Goal: Task Accomplishment & Management: Use online tool/utility

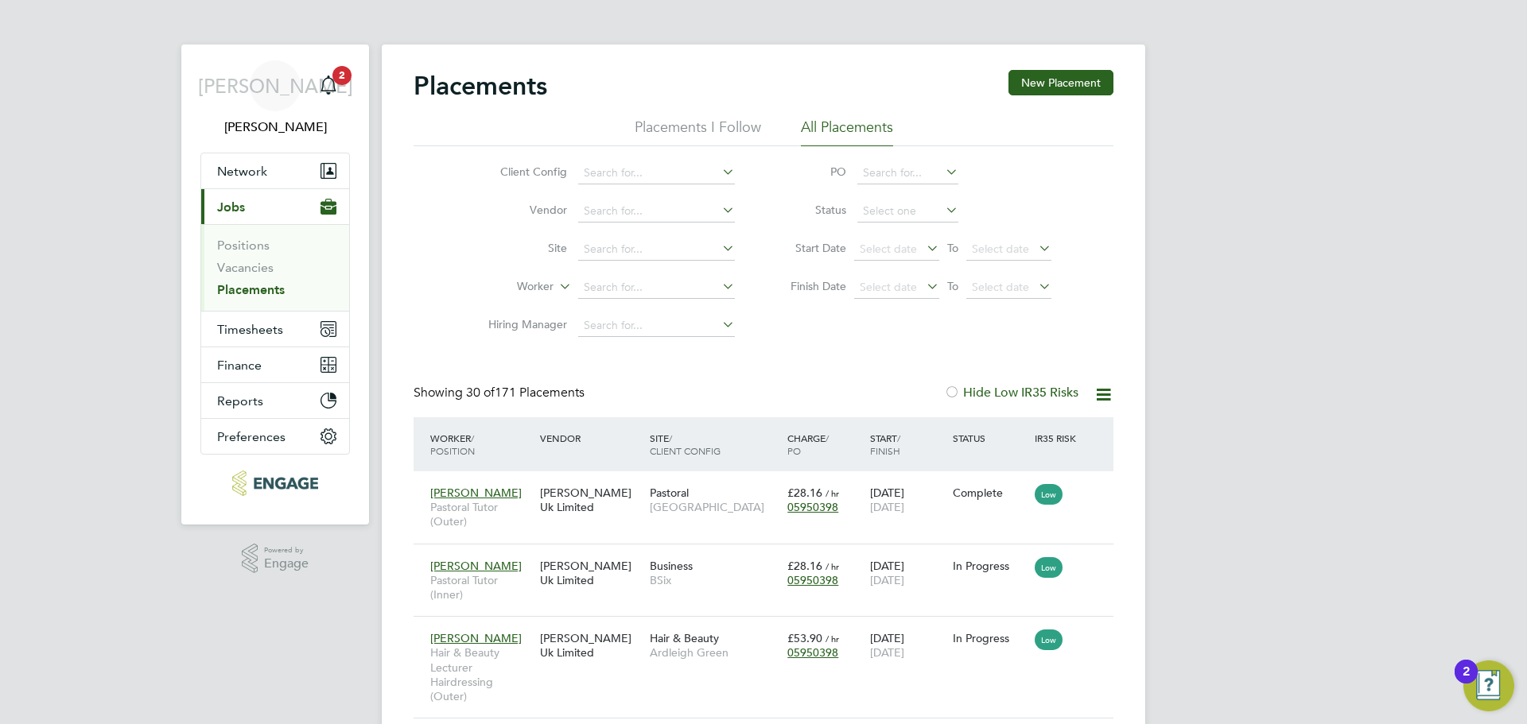
click at [265, 256] on li "Positions" at bounding box center [276, 249] width 119 height 22
drag, startPoint x: 254, startPoint y: 271, endPoint x: 254, endPoint y: 289, distance: 17.5
click at [253, 274] on link "Vacancies" at bounding box center [245, 267] width 56 height 15
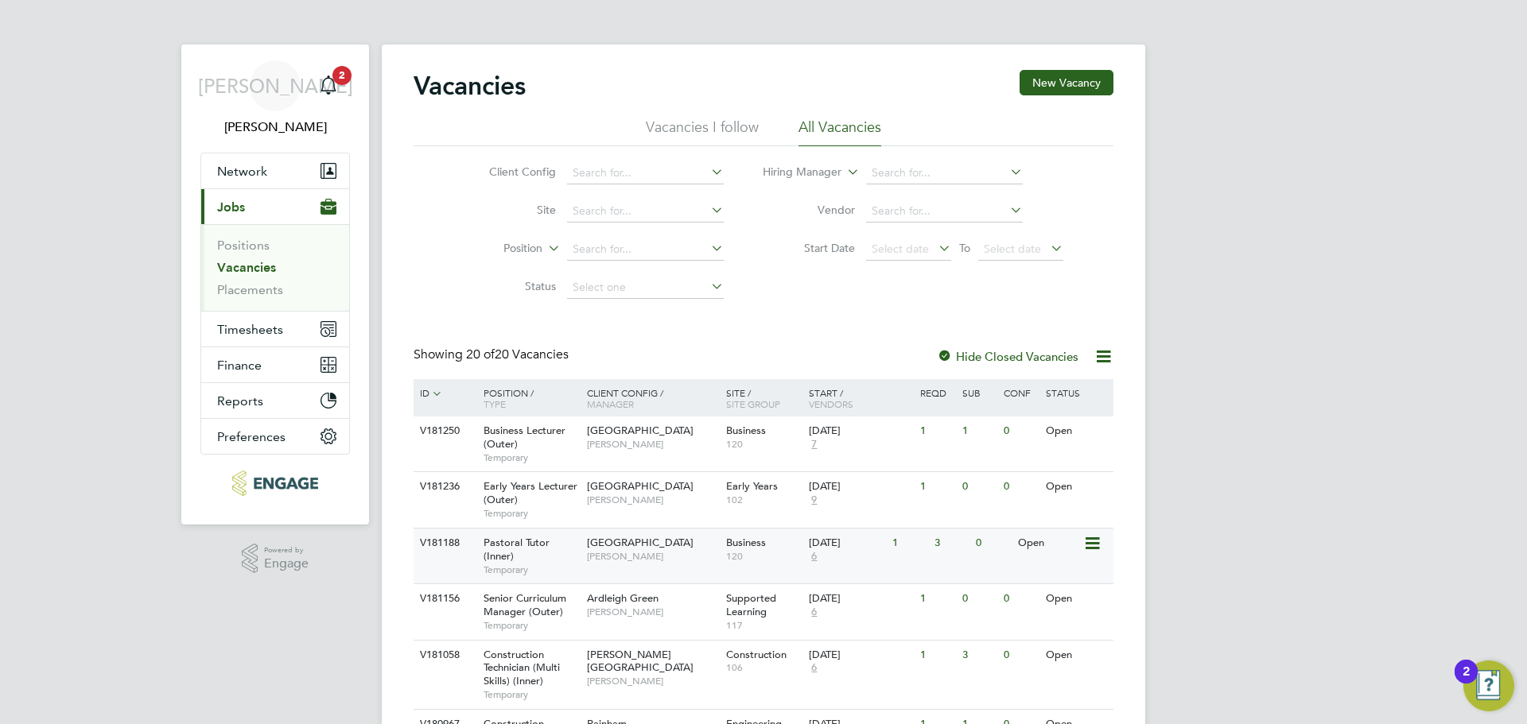
click at [546, 549] on span "Pastoral Tutor (Inner)" at bounding box center [516, 549] width 66 height 27
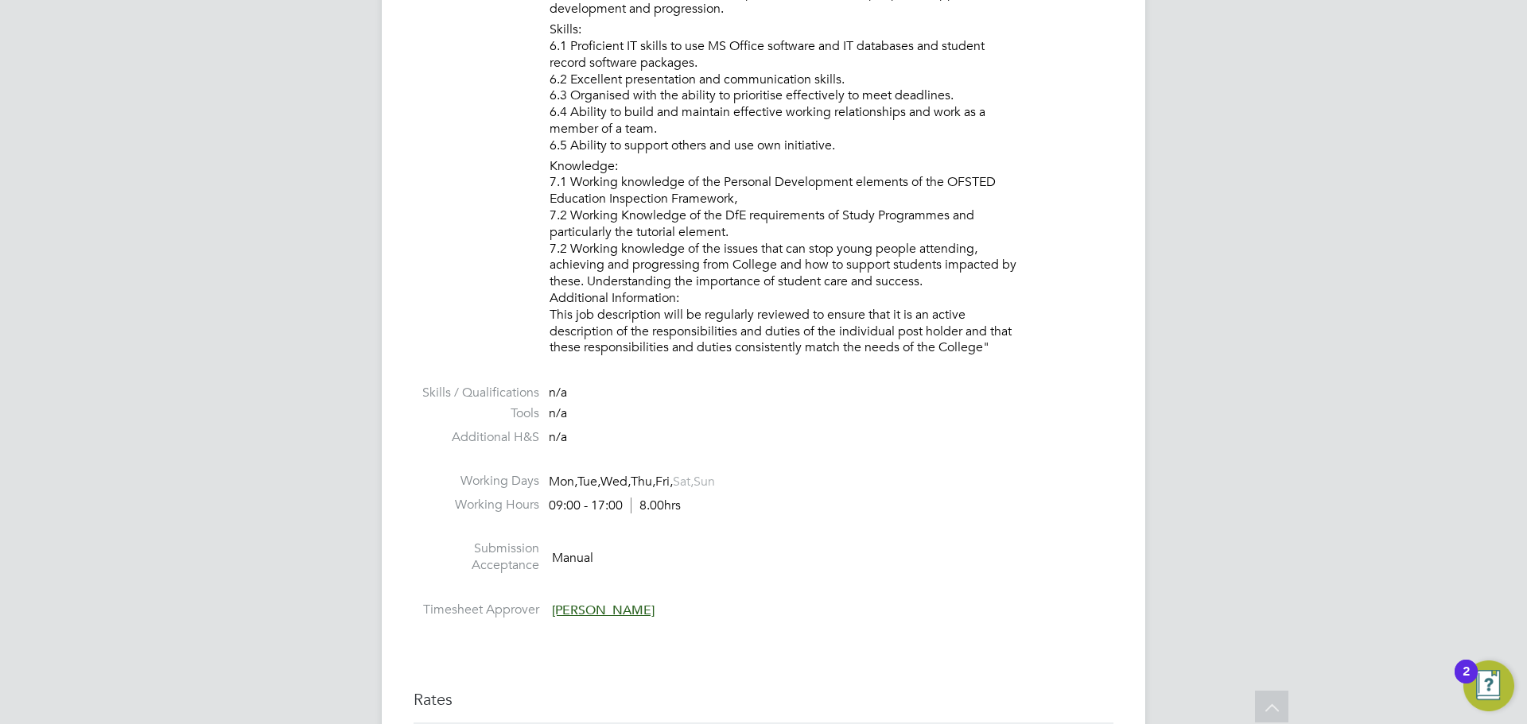
scroll to position [2226, 0]
drag, startPoint x: 686, startPoint y: 479, endPoint x: 531, endPoint y: 465, distance: 155.7
drag, startPoint x: 764, startPoint y: 517, endPoint x: 756, endPoint y: 504, distance: 15.0
click at [763, 516] on li "Working Hours 09:00 - 17:00 8.00hrs" at bounding box center [763, 507] width 700 height 24
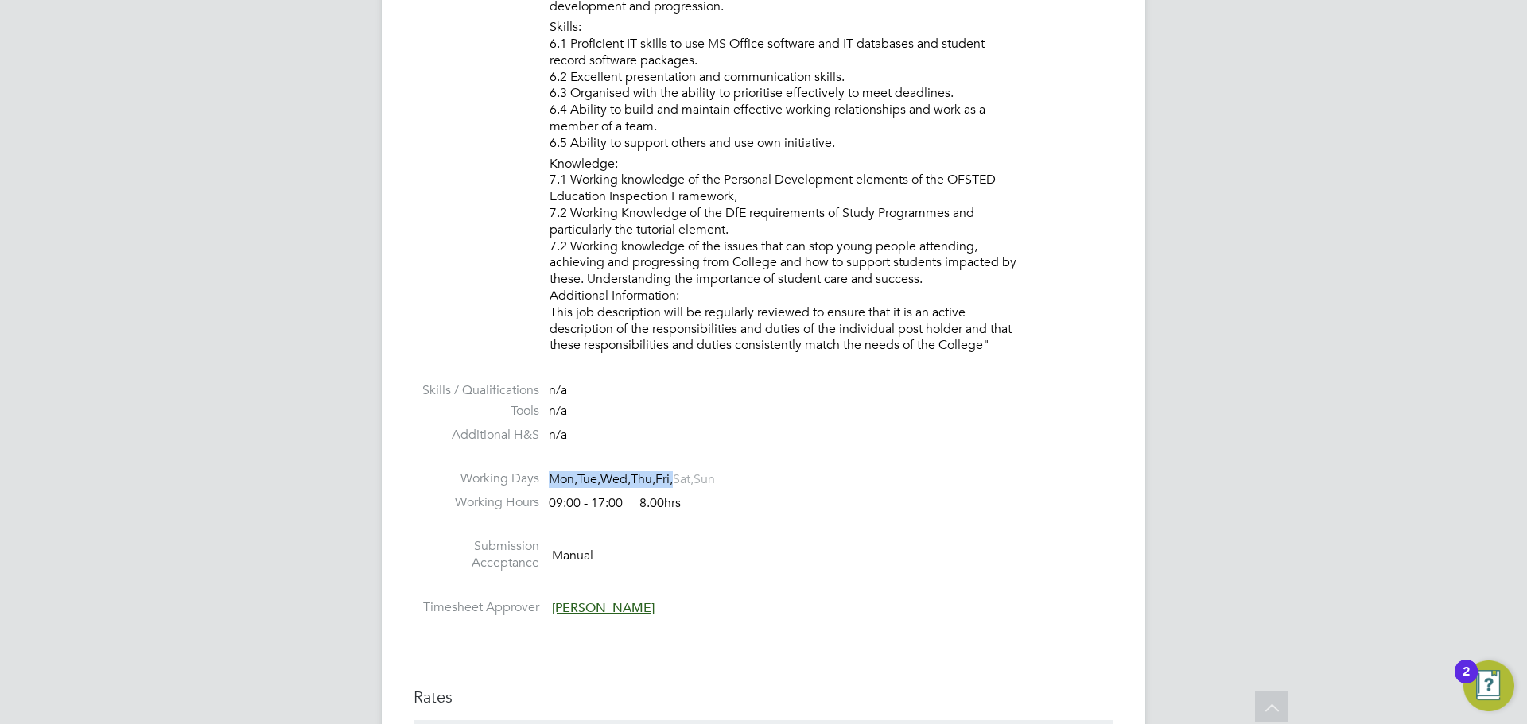
drag, startPoint x: 562, startPoint y: 472, endPoint x: 689, endPoint y: 476, distance: 126.5
click at [689, 476] on span "Mon, Tue, Wed, Thu, Fri, Sat, Sun" at bounding box center [632, 480] width 166 height 17
click at [651, 481] on span "Thu," at bounding box center [643, 480] width 25 height 16
drag, startPoint x: 642, startPoint y: 479, endPoint x: 584, endPoint y: 481, distance: 57.3
click at [564, 482] on span "Mon, Tue, Wed, Thu, Fri, Sat, Sun" at bounding box center [632, 480] width 166 height 17
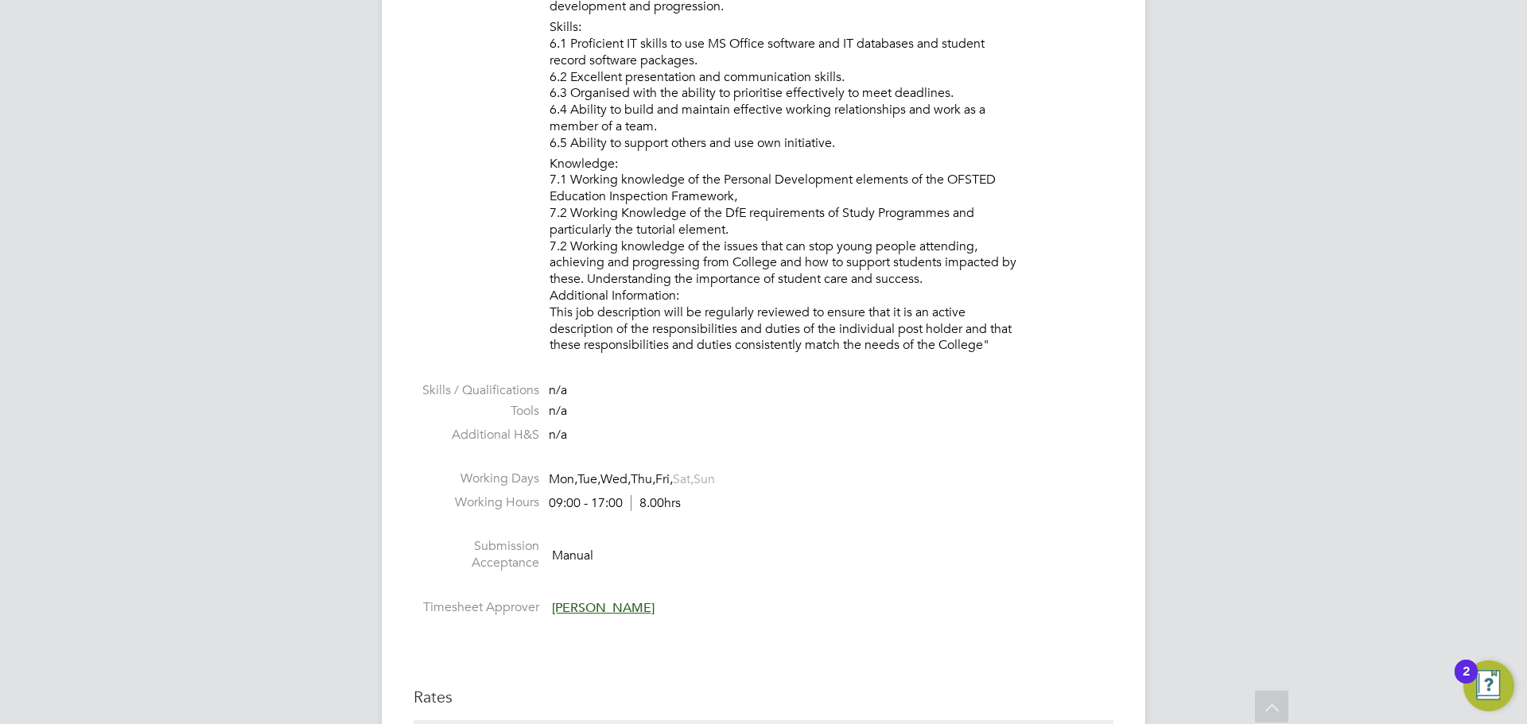
click at [715, 483] on span "Sun" at bounding box center [703, 480] width 21 height 16
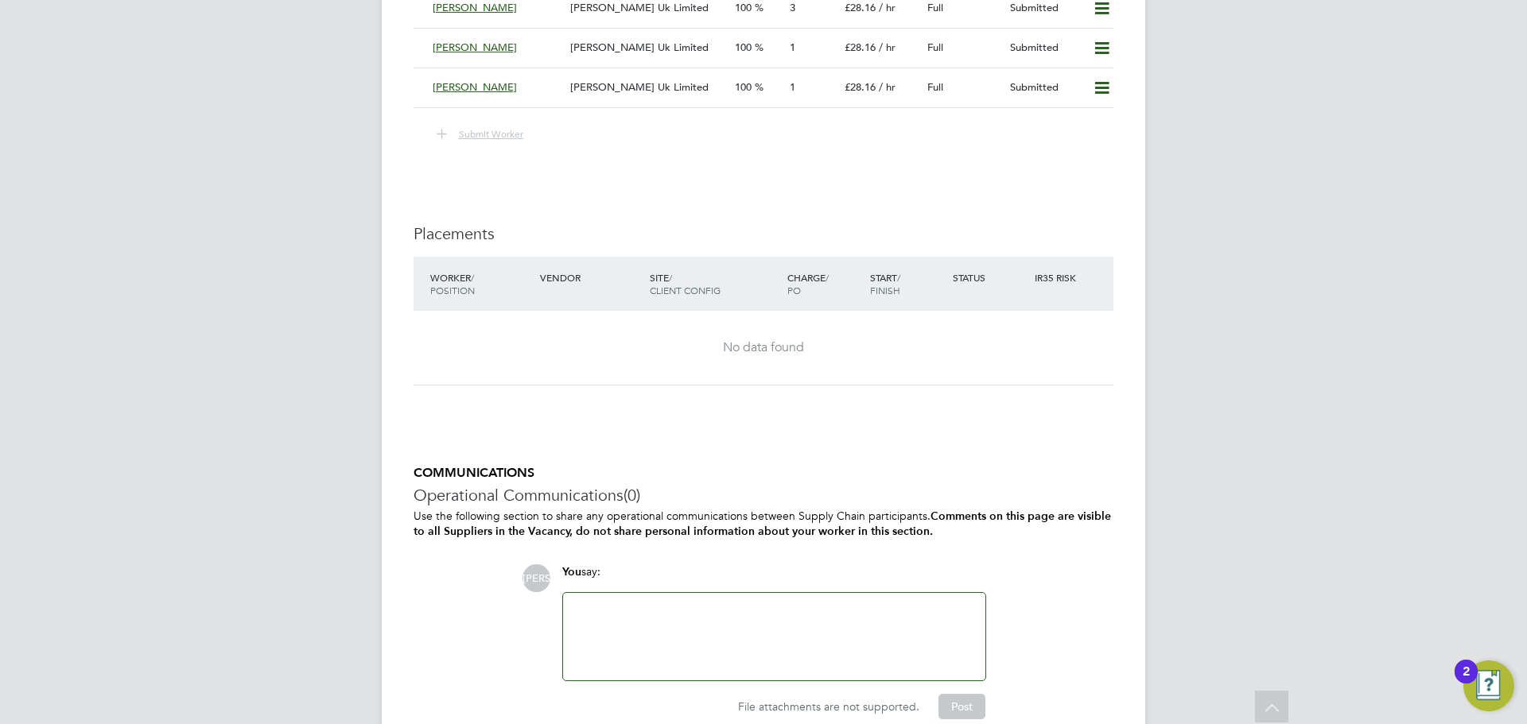
scroll to position [3298, 0]
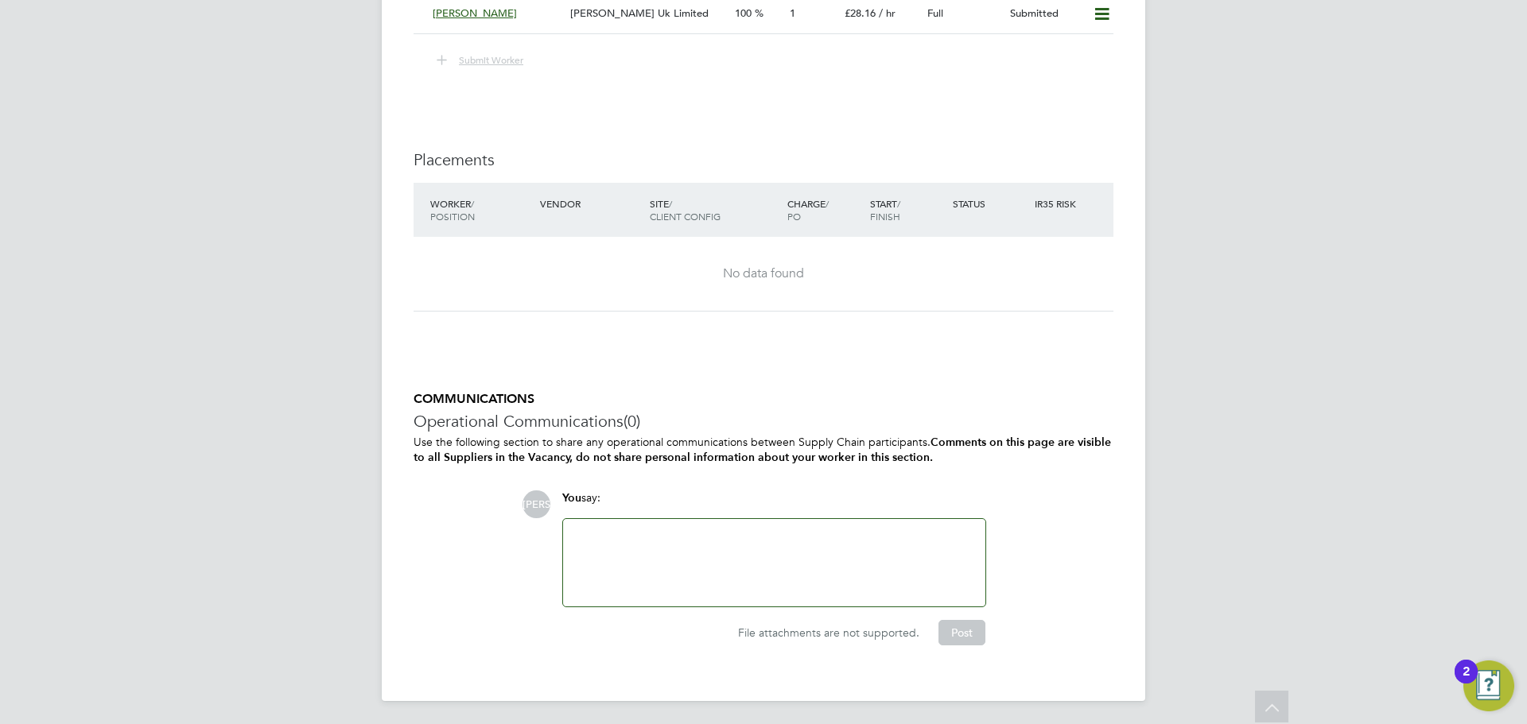
drag, startPoint x: 953, startPoint y: 468, endPoint x: 706, endPoint y: 614, distance: 286.9
click at [709, 620] on div "COMMUNICATIONS Operational Communications (0) Use the following section to shar…" at bounding box center [763, 518] width 700 height 254
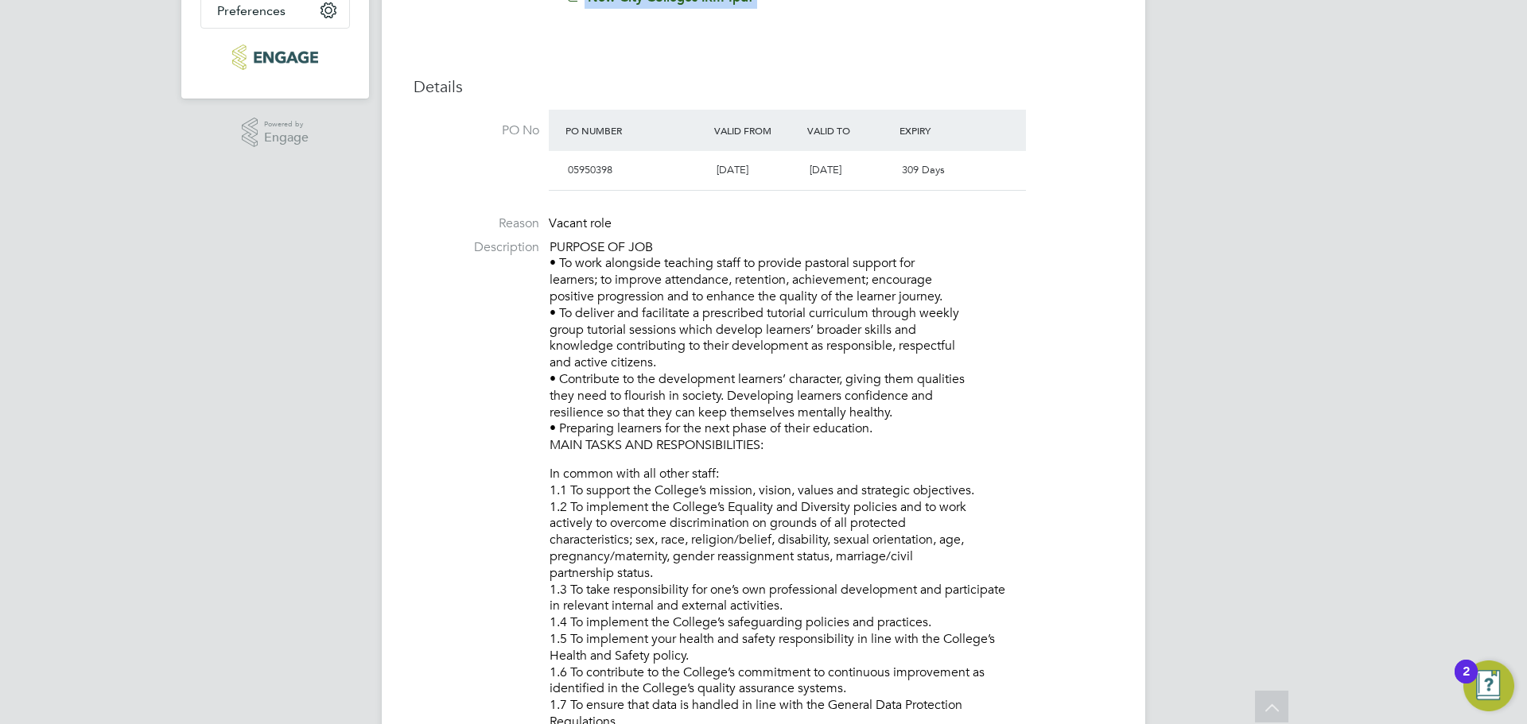
scroll to position [0, 0]
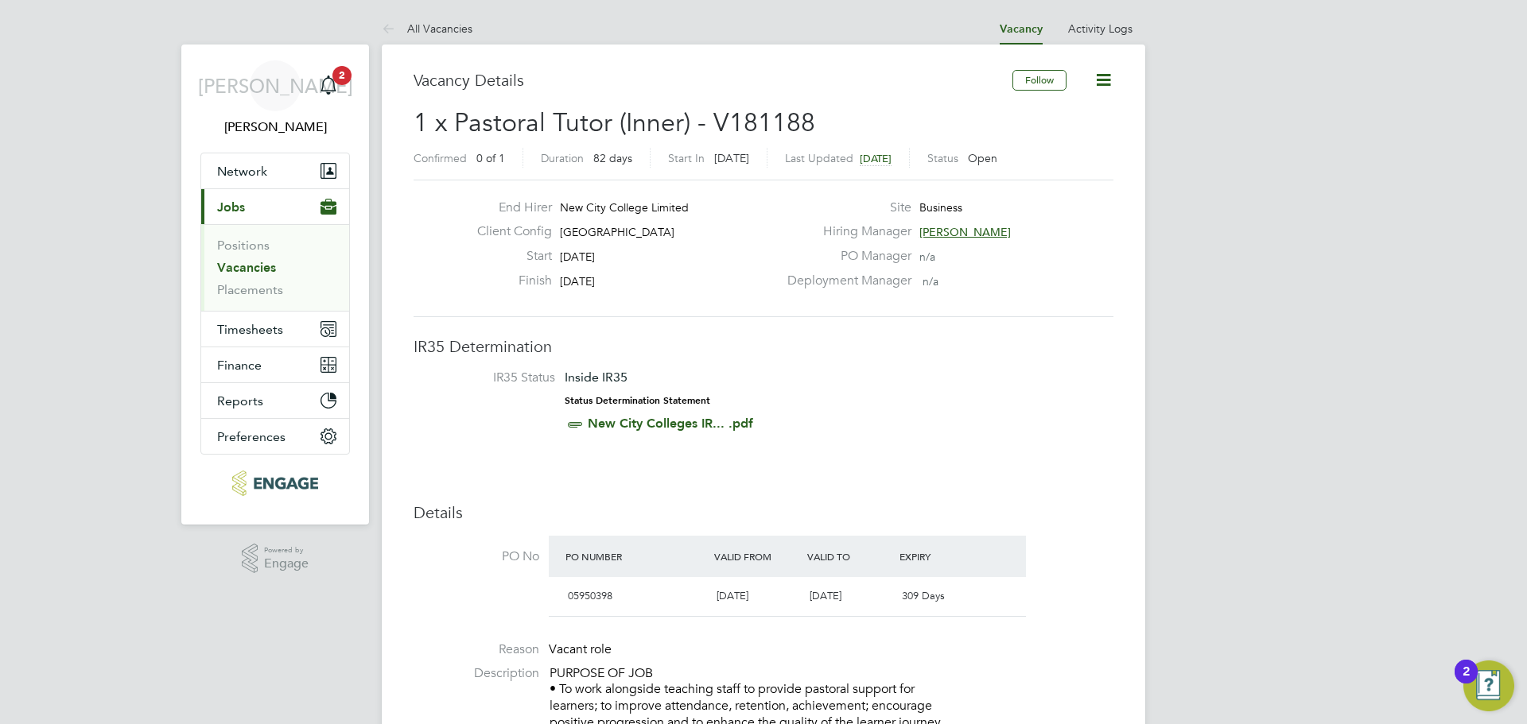
drag, startPoint x: 410, startPoint y: 76, endPoint x: 405, endPoint y: 66, distance: 11.7
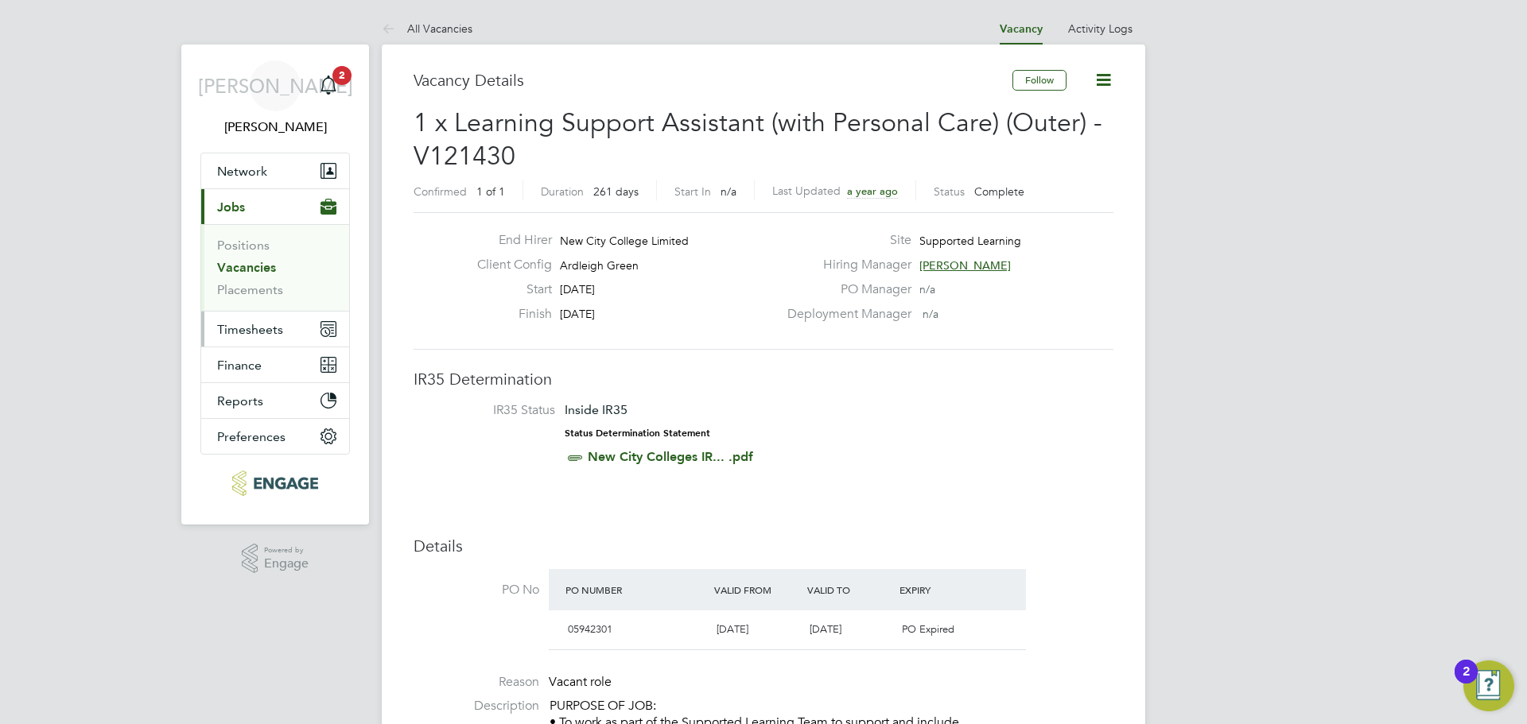
click at [241, 334] on span "Timesheets" at bounding box center [250, 329] width 66 height 15
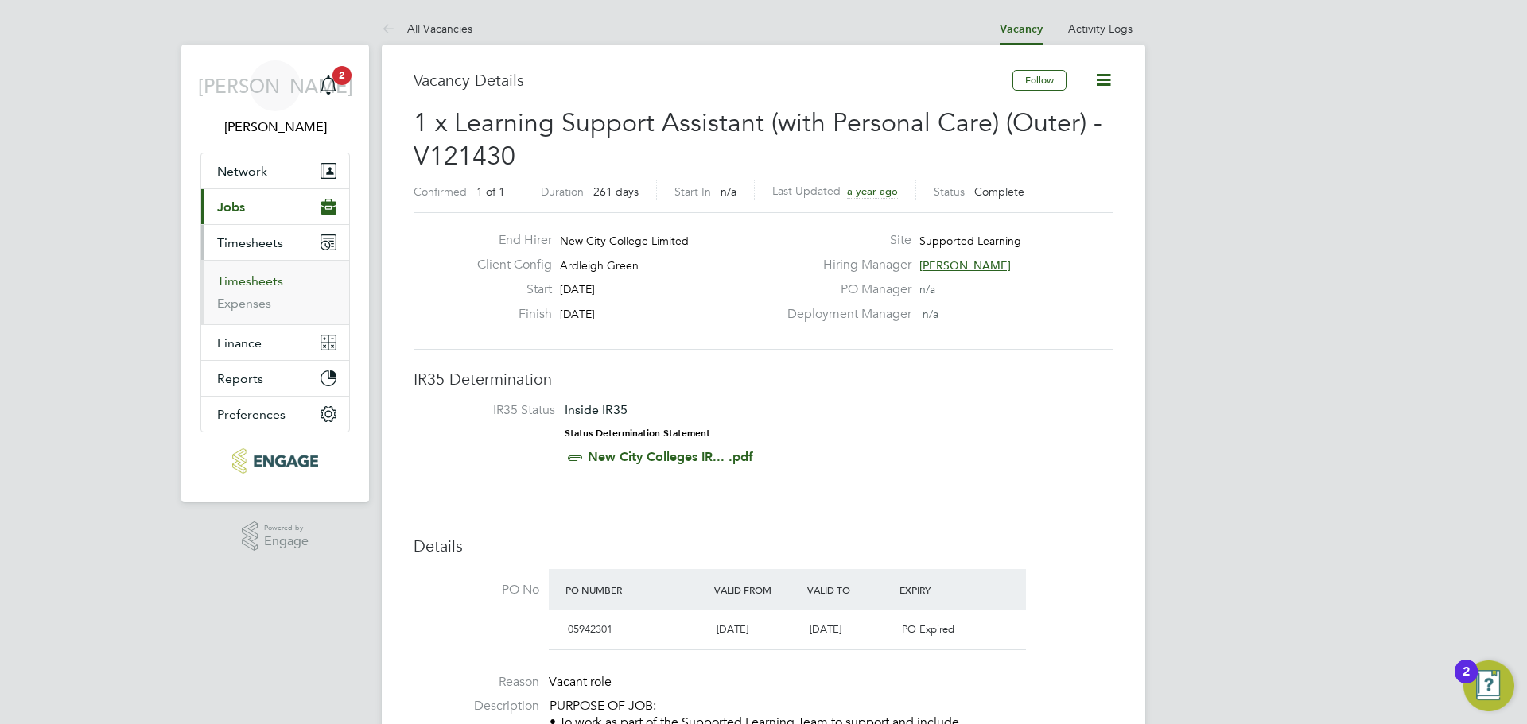
click at [270, 282] on link "Timesheets" at bounding box center [250, 281] width 66 height 15
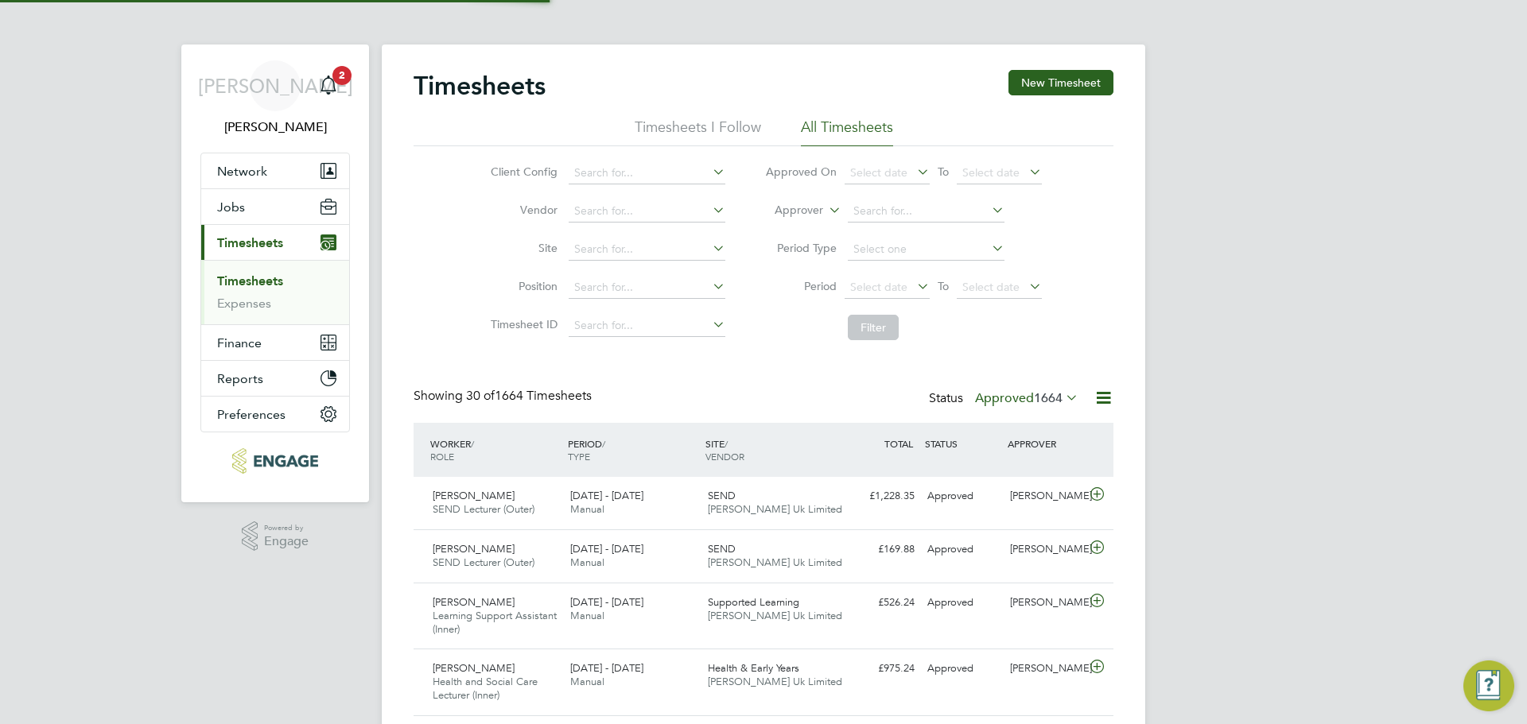
scroll to position [53, 138]
